Goal: Transaction & Acquisition: Purchase product/service

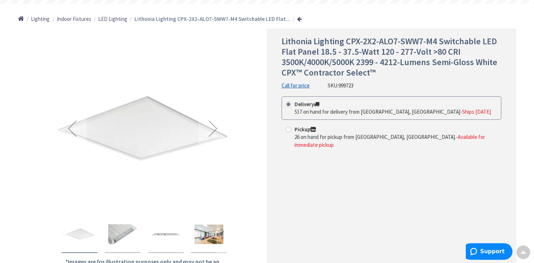
click at [287, 131] on span at bounding box center [288, 129] width 6 height 6
click at [287, 131] on input "Pickup 26 on hand for pickup from [GEOGRAPHIC_DATA], [GEOGRAPHIC_DATA]. - Avail…" at bounding box center [289, 129] width 5 height 5
radio input "true"
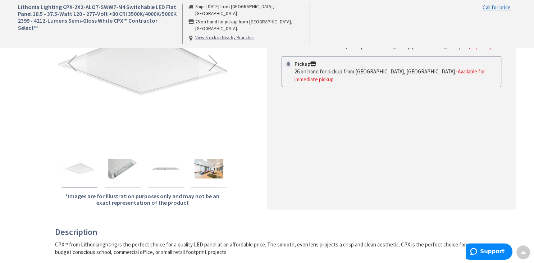
scroll to position [76, 0]
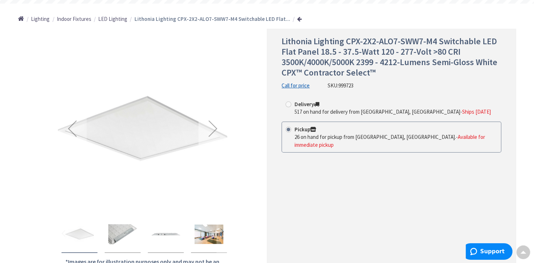
click at [213, 131] on div "Next" at bounding box center [212, 128] width 29 height 29
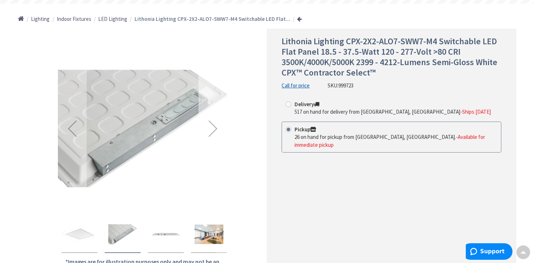
click at [213, 131] on div "Next" at bounding box center [212, 128] width 29 height 29
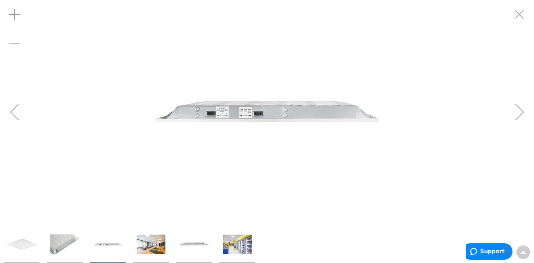
click at [519, 114] on div "Next" at bounding box center [519, 111] width 29 height 29
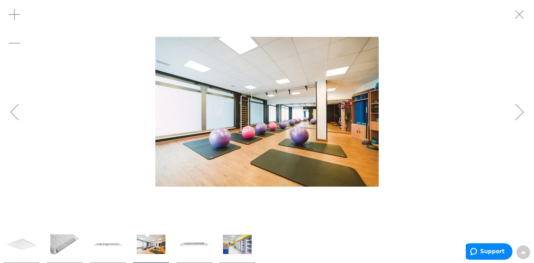
click at [519, 114] on div "Next" at bounding box center [519, 111] width 29 height 29
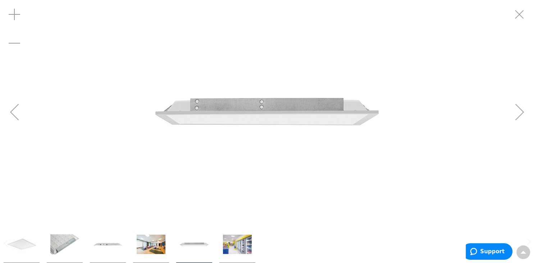
click at [519, 114] on div "Next" at bounding box center [519, 111] width 29 height 29
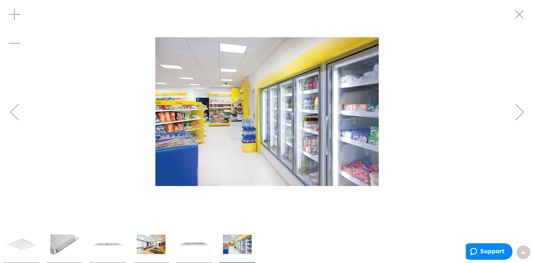
click at [519, 114] on div "Next" at bounding box center [519, 111] width 29 height 29
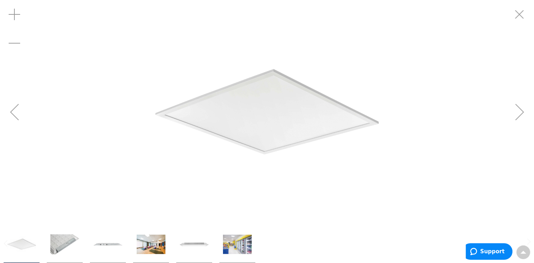
click at [519, 114] on div "Next" at bounding box center [519, 111] width 29 height 29
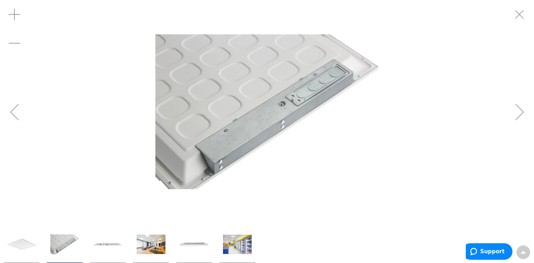
click at [519, 113] on div "Next" at bounding box center [519, 111] width 29 height 29
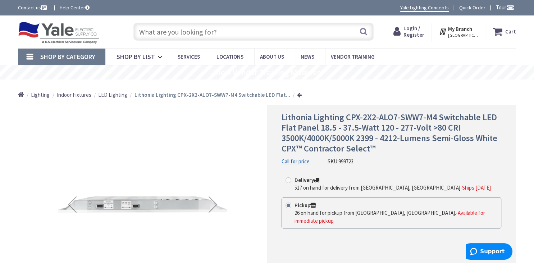
click at [229, 31] on input "text" at bounding box center [253, 32] width 240 height 18
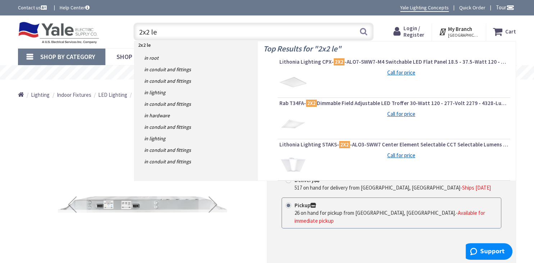
type input "2x2 led"
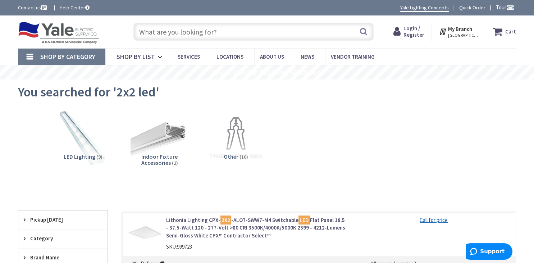
click at [416, 31] on span "Login / Register" at bounding box center [413, 31] width 21 height 13
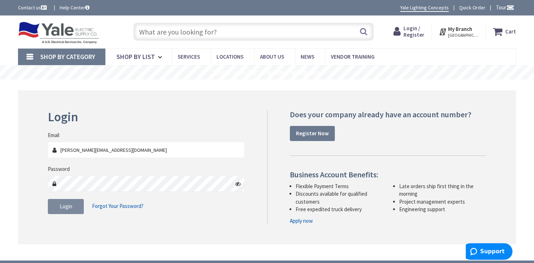
type input "jim@mc-hvac.com"
click at [66, 205] on span "Login" at bounding box center [66, 206] width 13 height 7
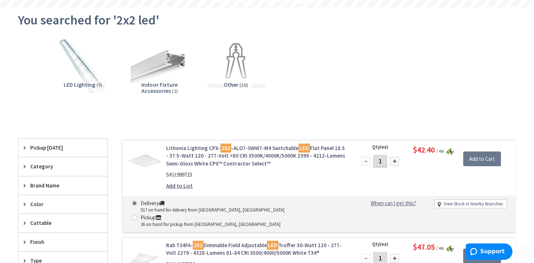
scroll to position [76, 0]
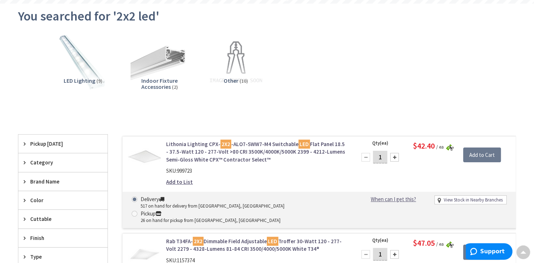
click at [150, 155] on img at bounding box center [144, 156] width 33 height 33
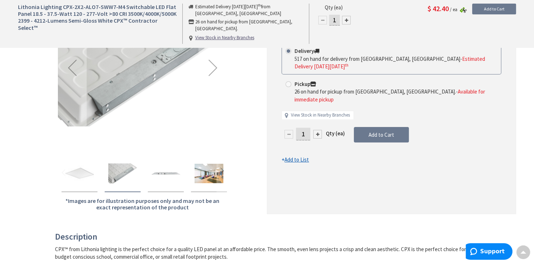
scroll to position [152, 0]
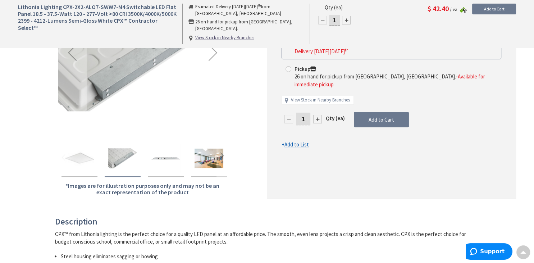
click at [167, 157] on img "Lithonia Lighting CPX-2X2-ALO7-SWW7-M4 Switchable LED Flat Panel 18.5 - 37.5-Wa…" at bounding box center [165, 158] width 29 height 29
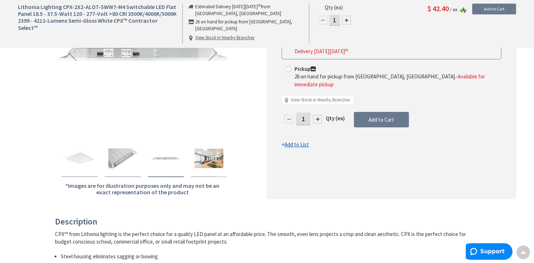
click at [211, 156] on img "Lithonia Lighting CPX-2X2-ALO7-SWW7-M4 Switchable LED Flat Panel 18.5 - 37.5-Wa…" at bounding box center [208, 158] width 29 height 29
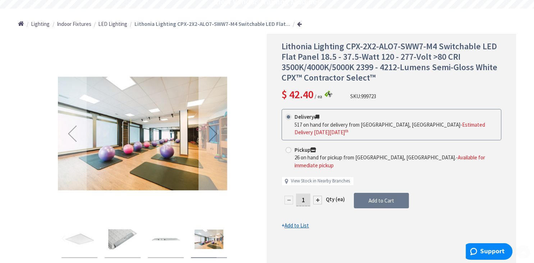
scroll to position [76, 0]
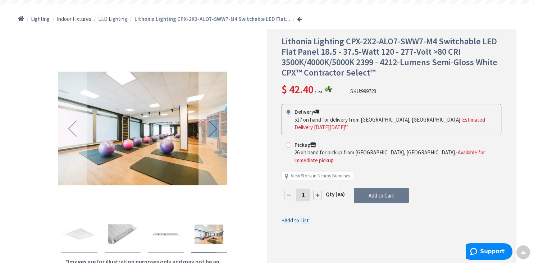
click at [214, 132] on div "Next" at bounding box center [212, 128] width 29 height 29
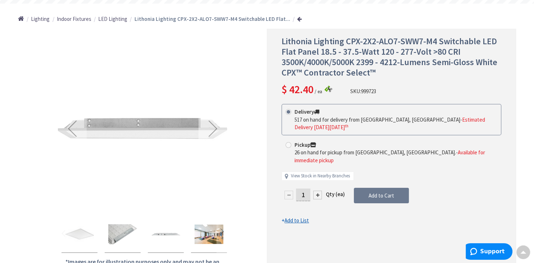
click at [215, 132] on div "Next" at bounding box center [212, 128] width 29 height 29
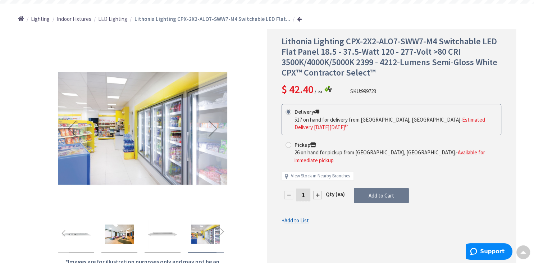
click at [215, 132] on div "Next" at bounding box center [212, 128] width 29 height 29
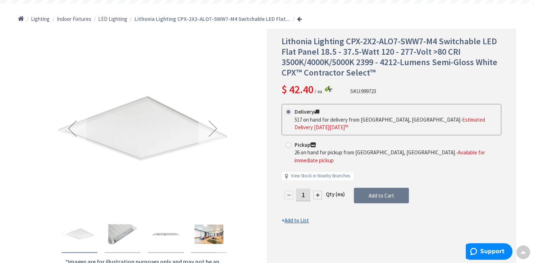
click at [215, 132] on div "Next" at bounding box center [212, 128] width 29 height 29
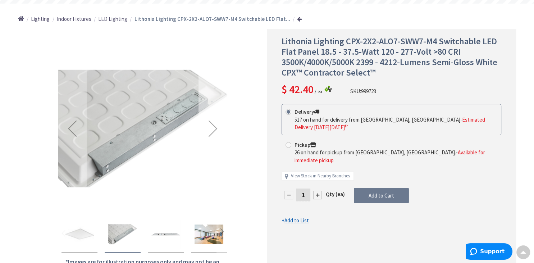
click at [215, 132] on div "Next" at bounding box center [212, 128] width 29 height 29
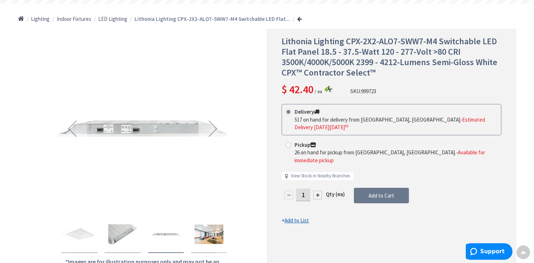
click at [215, 132] on div "Next" at bounding box center [212, 128] width 29 height 29
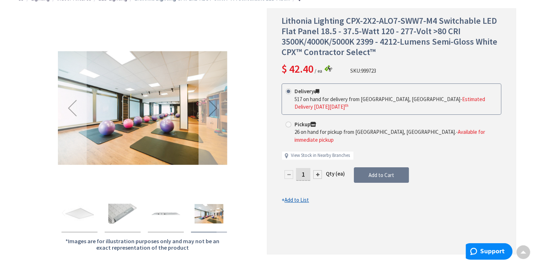
scroll to position [114, 0]
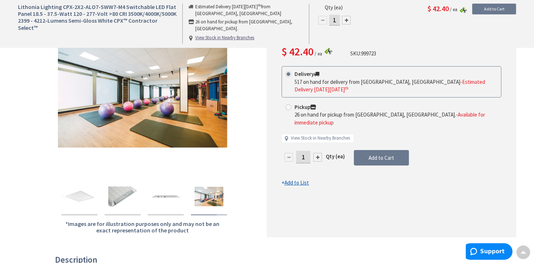
click at [289, 104] on span at bounding box center [288, 107] width 6 height 6
click at [289, 105] on input "Pickup 26 on hand for pickup from West Chester, PA. - Available for immediate p…" at bounding box center [289, 107] width 5 height 5
radio input "true"
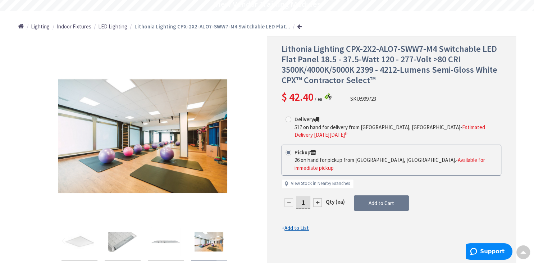
scroll to position [76, 0]
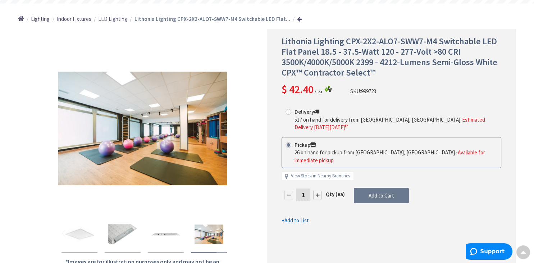
click at [317, 190] on div at bounding box center [317, 194] width 9 height 9
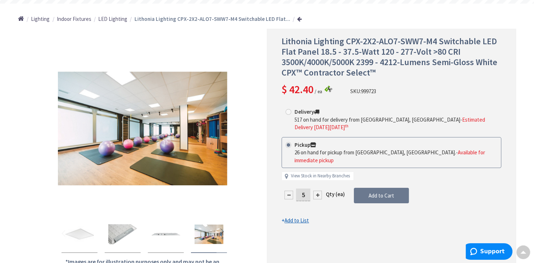
type input "6"
click at [317, 190] on div at bounding box center [317, 194] width 9 height 9
type input "7"
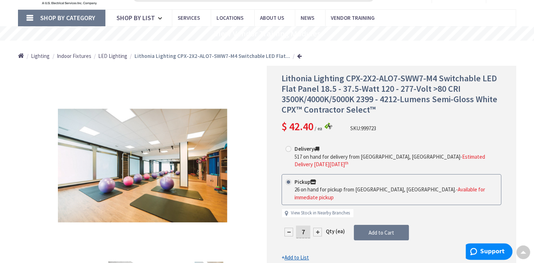
scroll to position [38, 0]
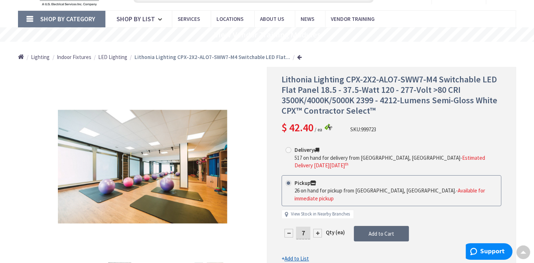
click at [395, 226] on button "Add to Cart" at bounding box center [381, 234] width 55 height 16
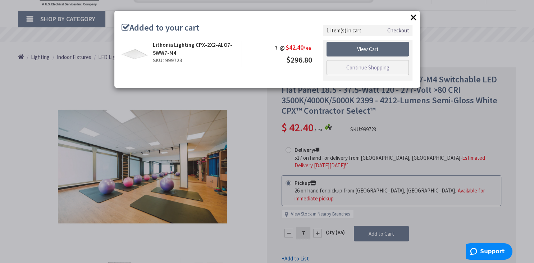
click at [359, 49] on link "View Cart" at bounding box center [367, 49] width 83 height 15
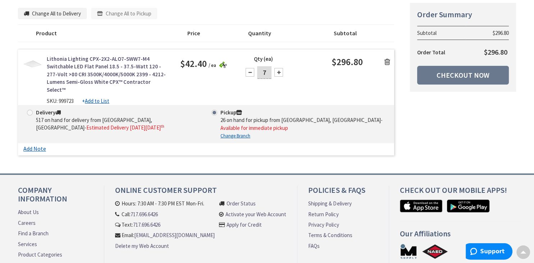
scroll to position [114, 0]
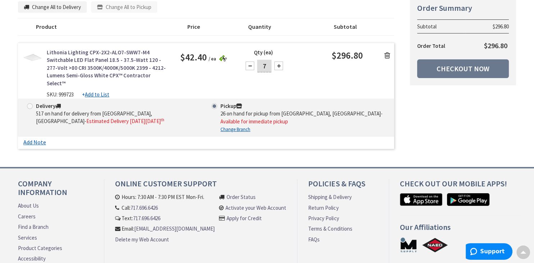
click at [387, 55] on icon at bounding box center [387, 55] width 6 height 7
